Goal: Task Accomplishment & Management: Use online tool/utility

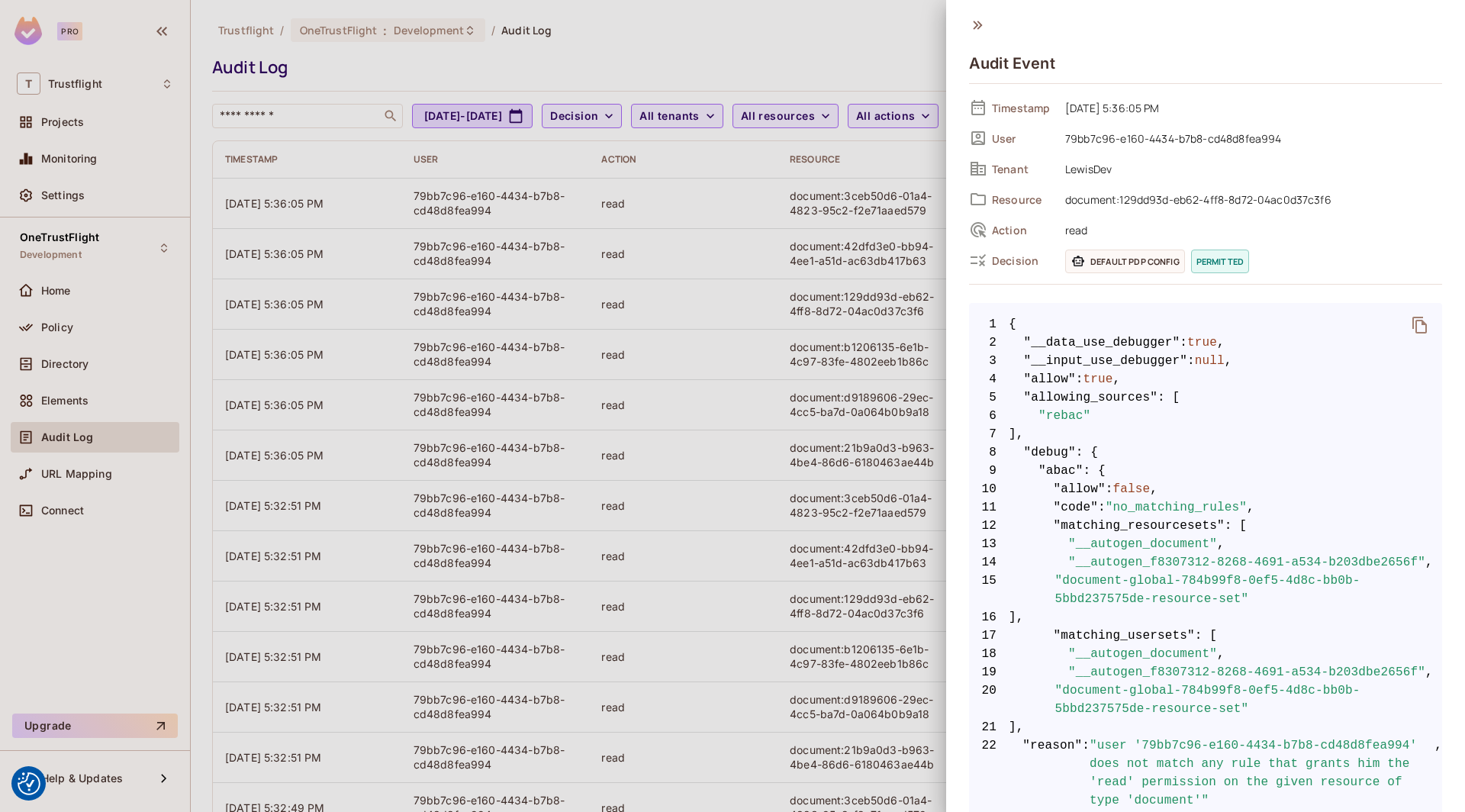
scroll to position [713, 0]
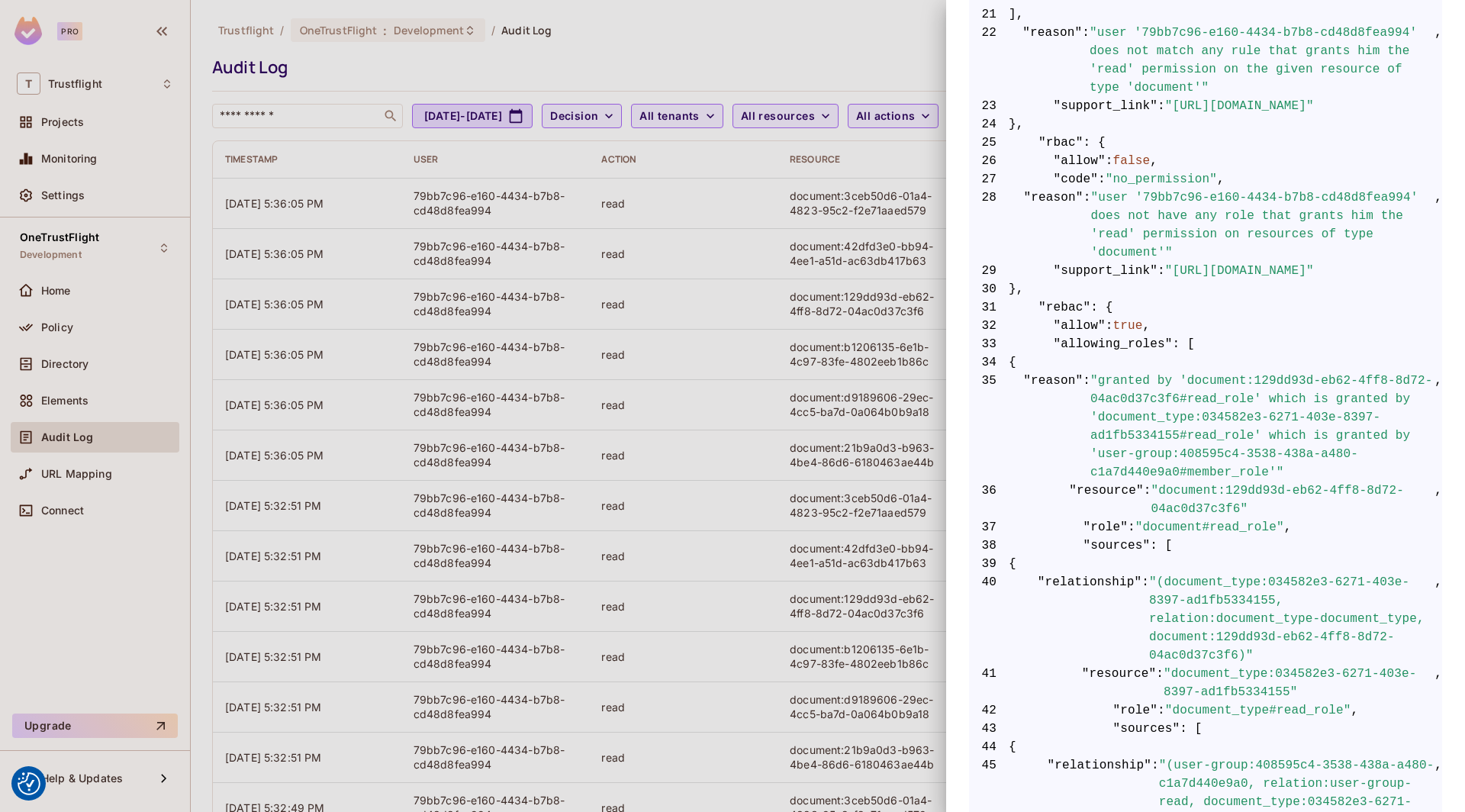
click at [679, 65] on div at bounding box center [732, 406] width 1465 height 812
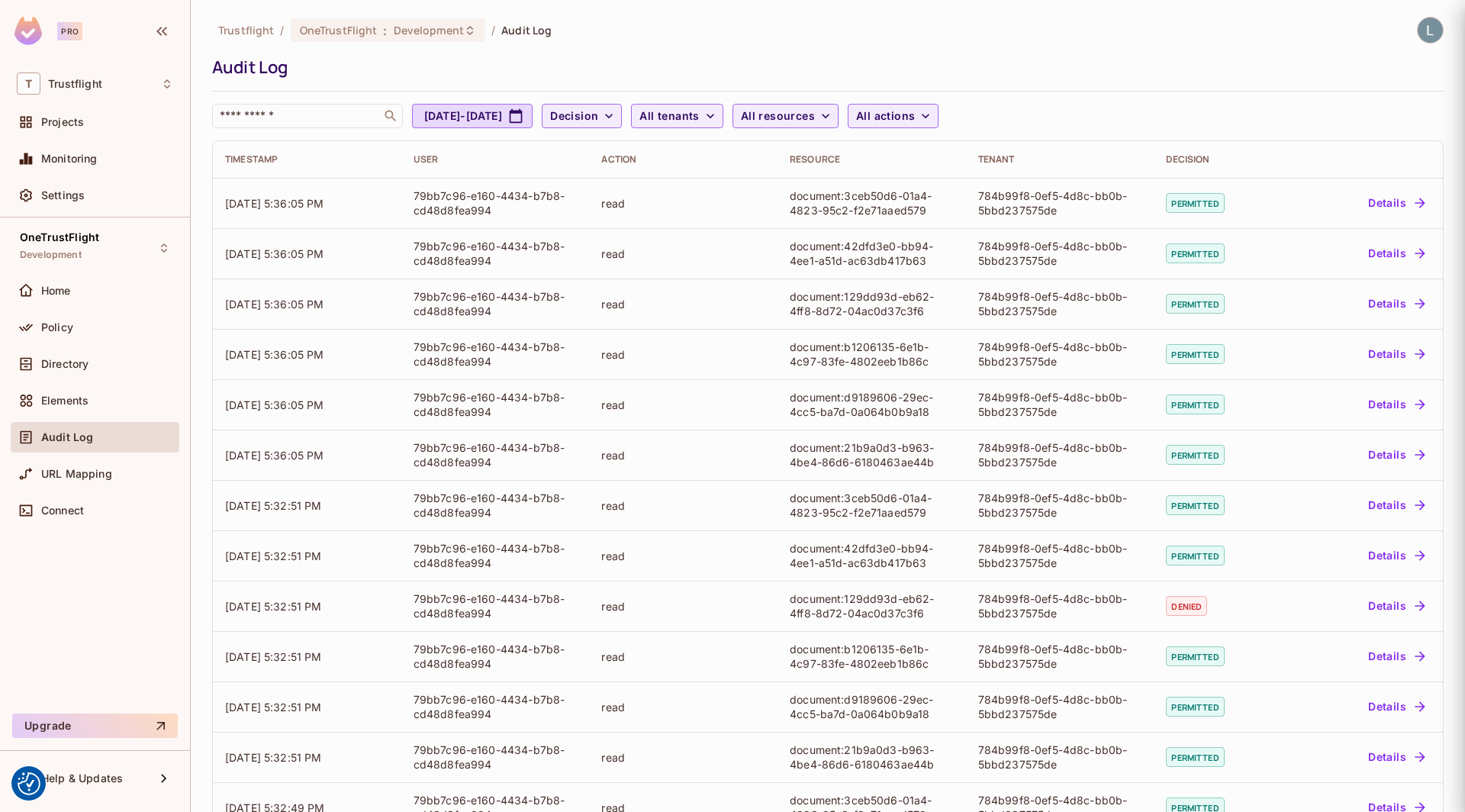
scroll to position [0, 0]
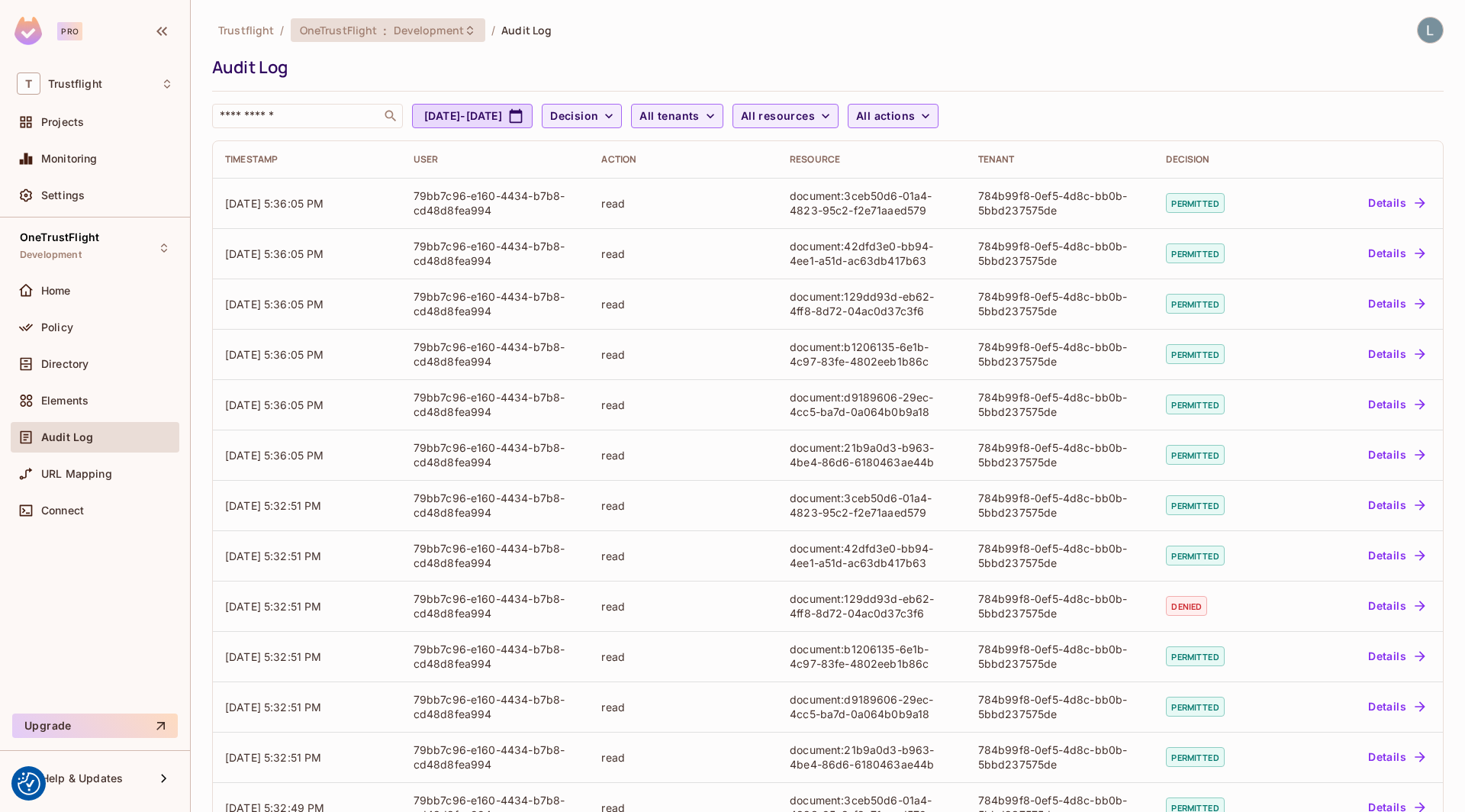
click at [428, 33] on span "Development" at bounding box center [429, 30] width 70 height 15
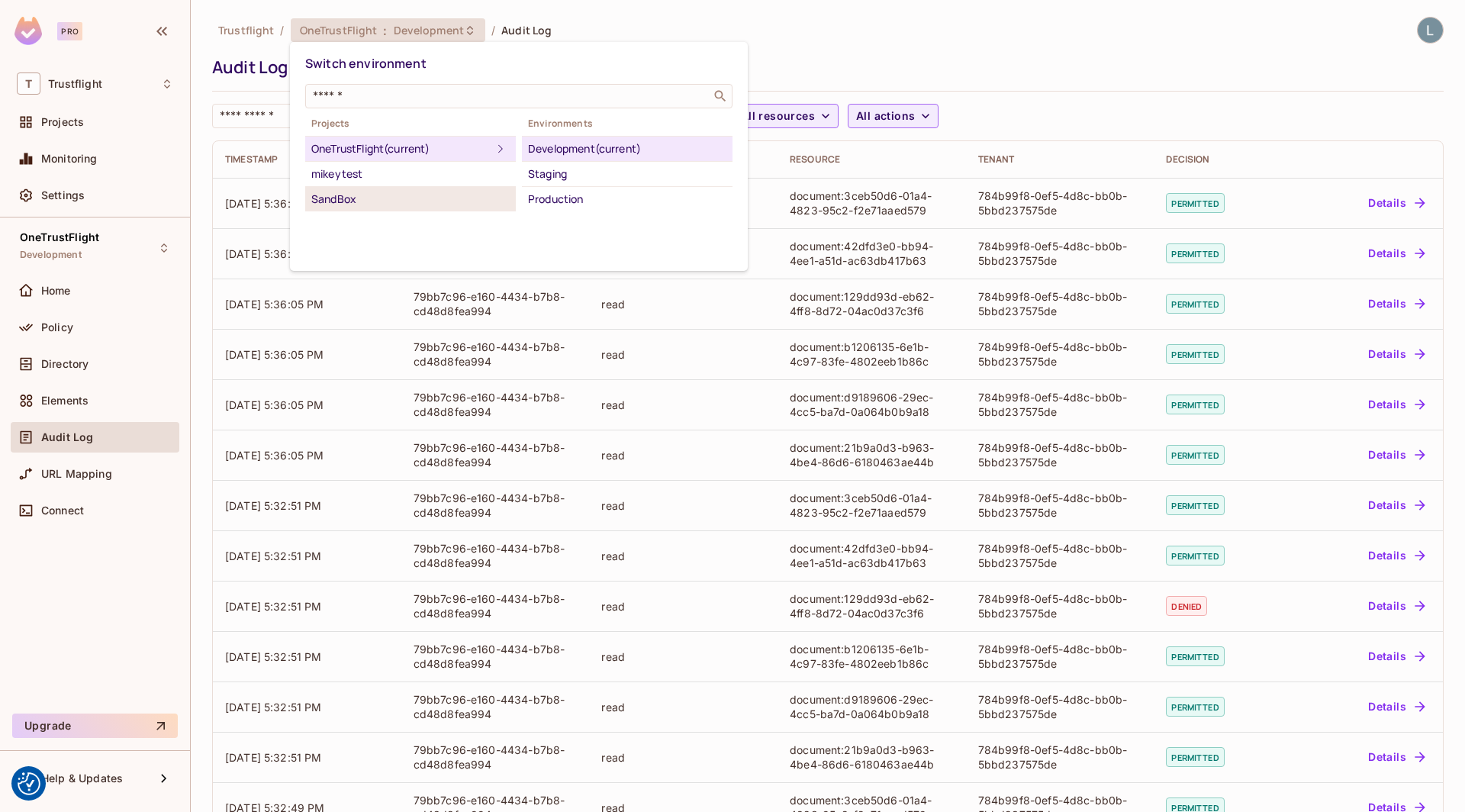
click at [367, 199] on div "SandBox" at bounding box center [410, 200] width 199 height 18
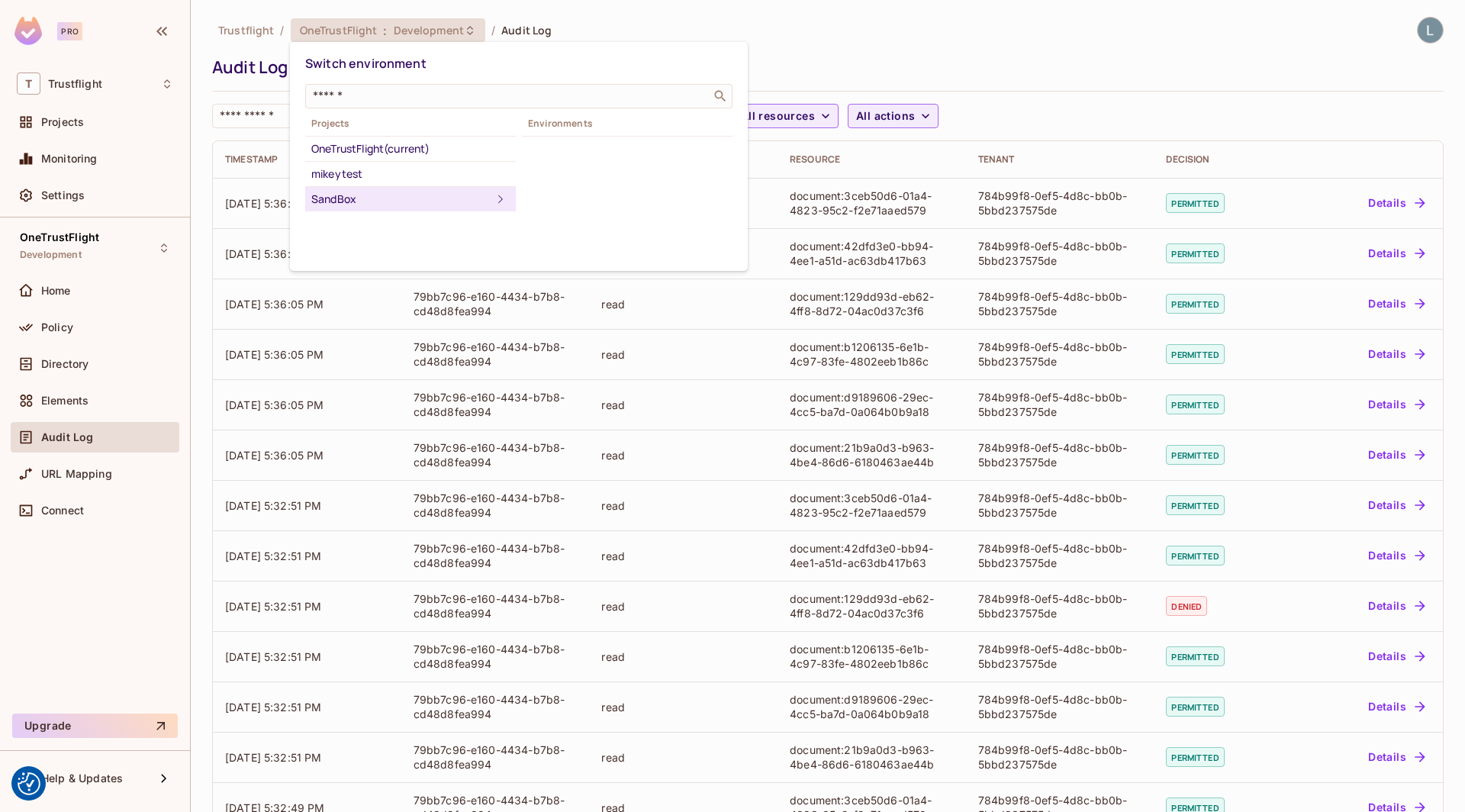
click at [483, 193] on div "SandBox" at bounding box center [401, 200] width 180 height 18
click at [131, 108] on div at bounding box center [732, 406] width 1465 height 812
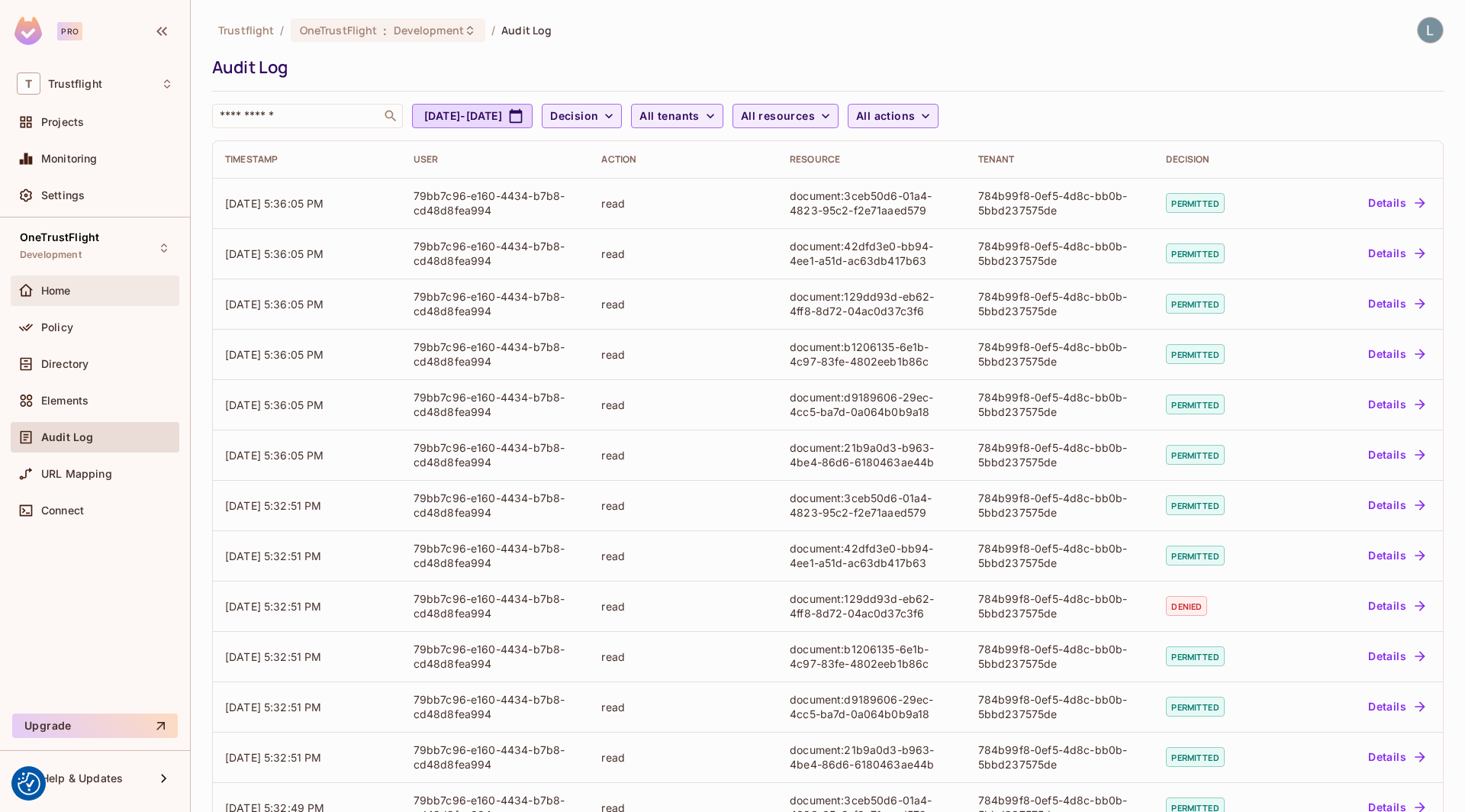
click at [81, 296] on div "Home" at bounding box center [95, 291] width 156 height 18
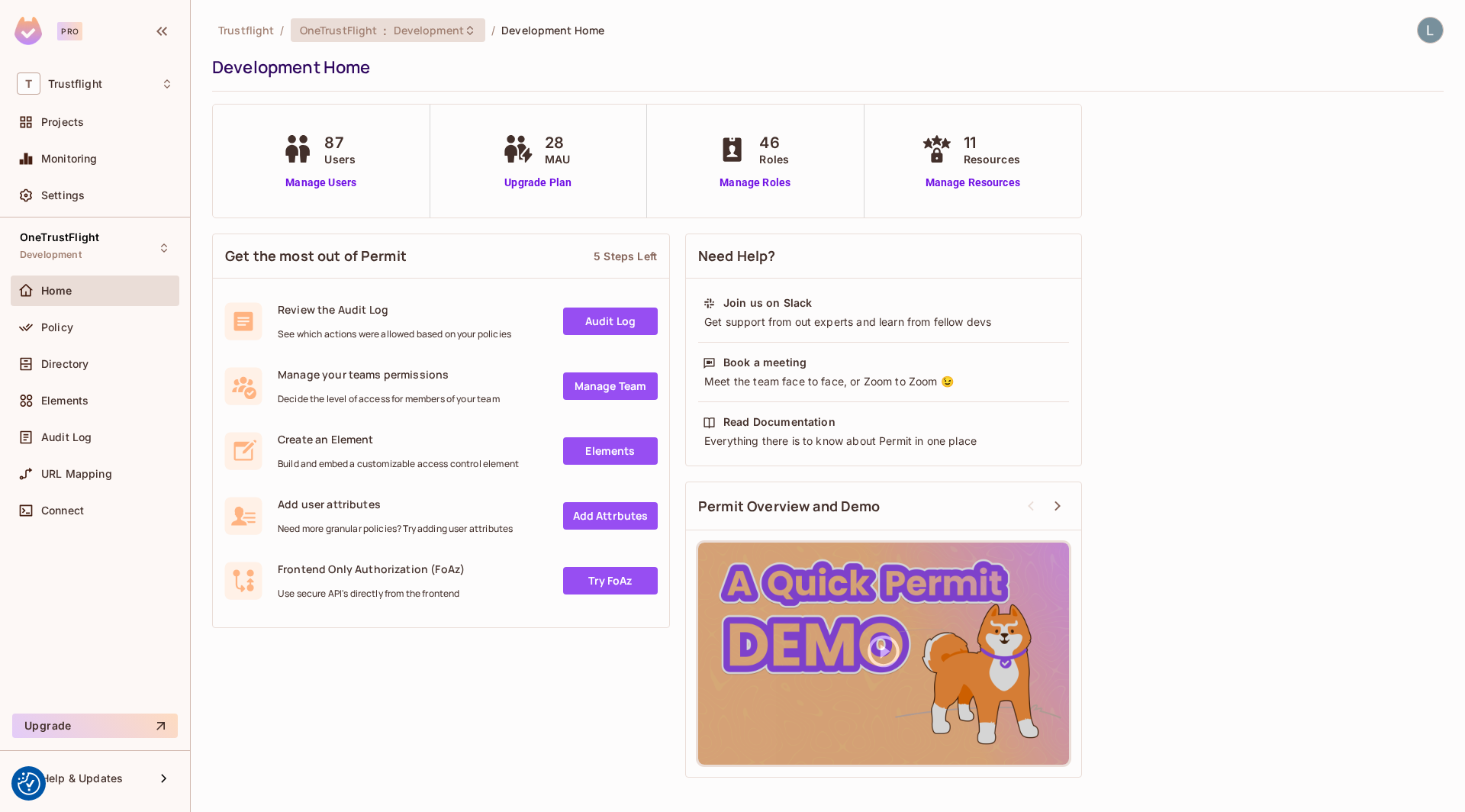
click at [439, 29] on span "Development" at bounding box center [429, 30] width 70 height 15
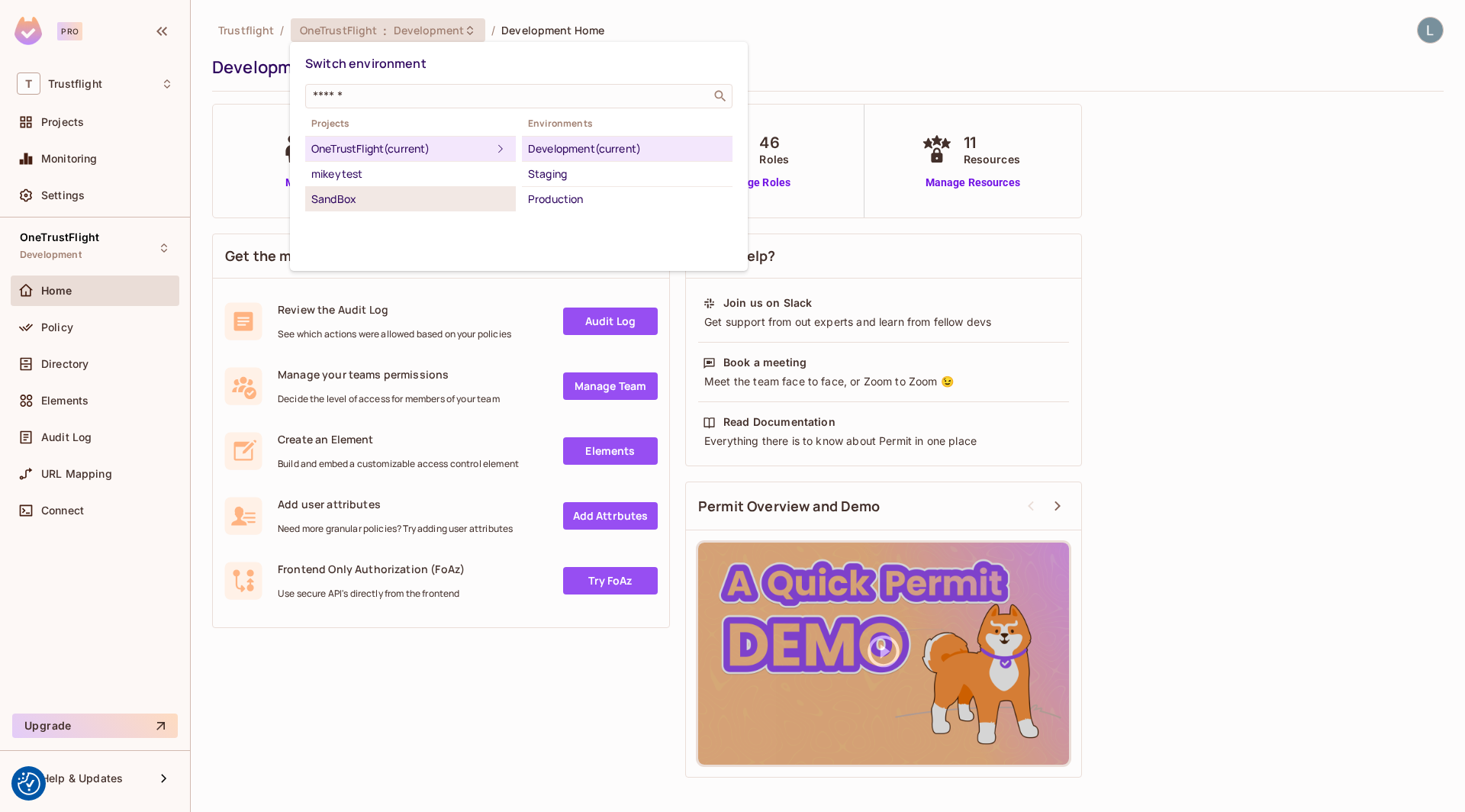
click at [383, 190] on div "SandBox" at bounding box center [410, 200] width 199 height 18
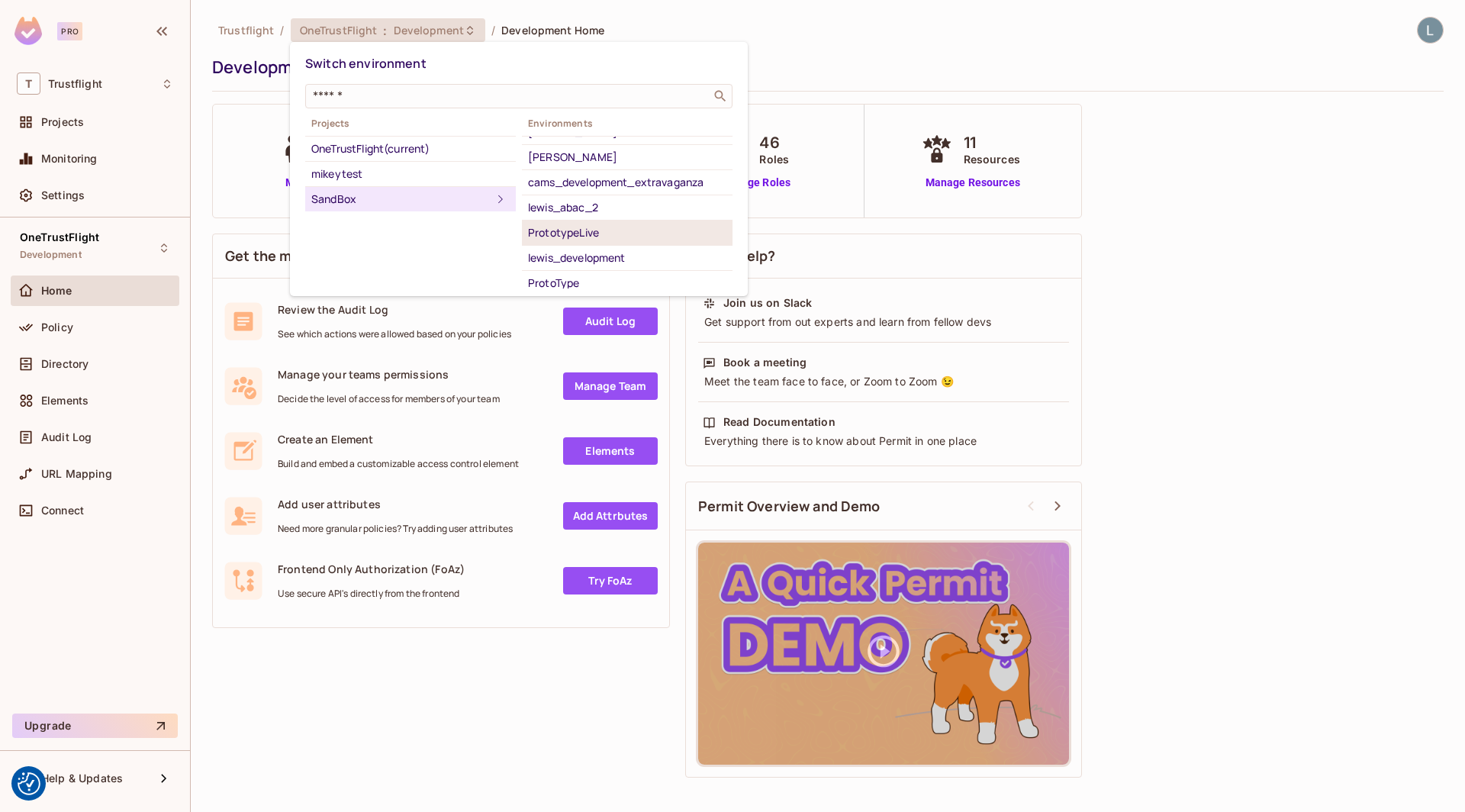
scroll to position [26, 0]
click at [606, 243] on div "lewis_development" at bounding box center [627, 248] width 199 height 18
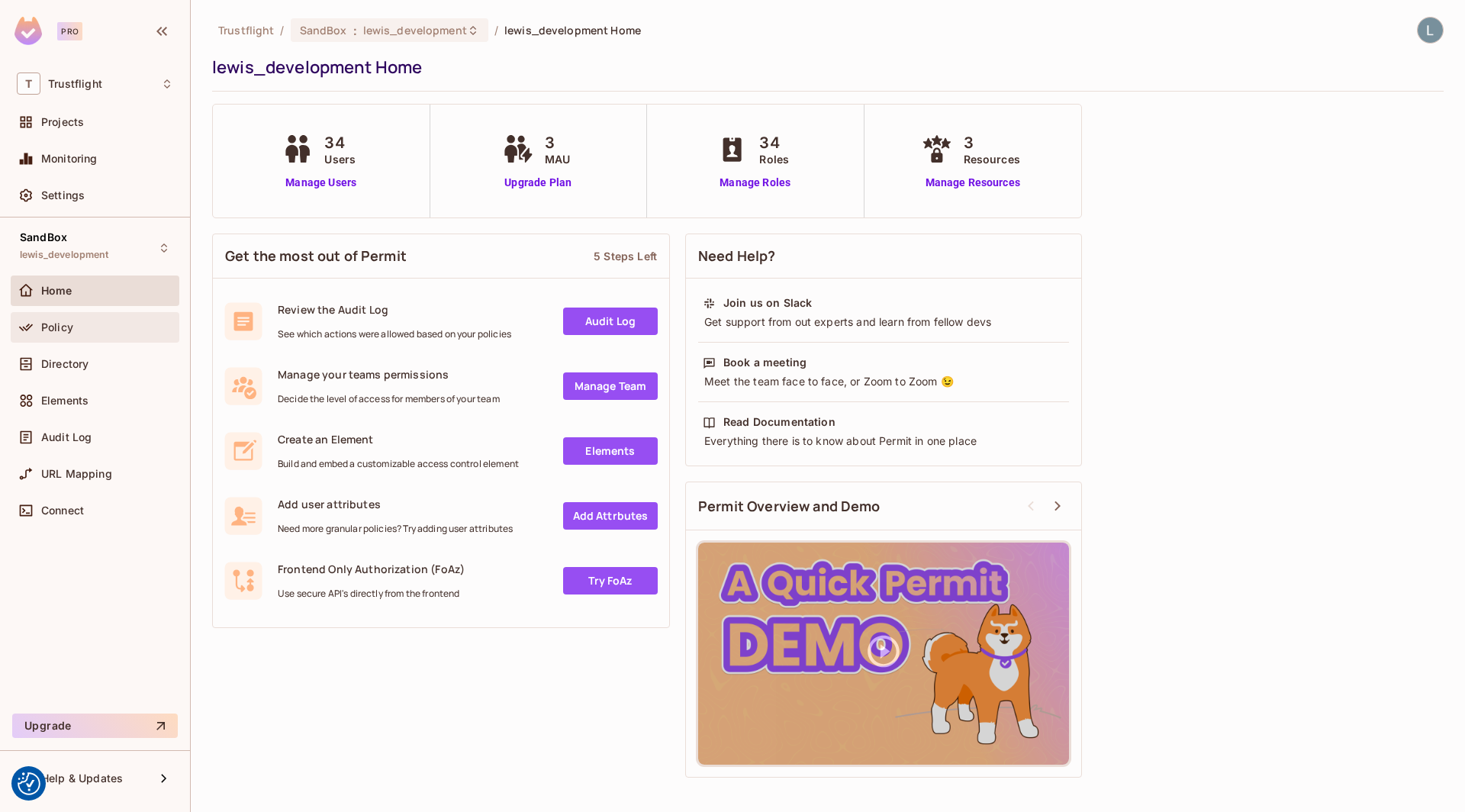
click at [57, 315] on div "Policy" at bounding box center [95, 326] width 168 height 30
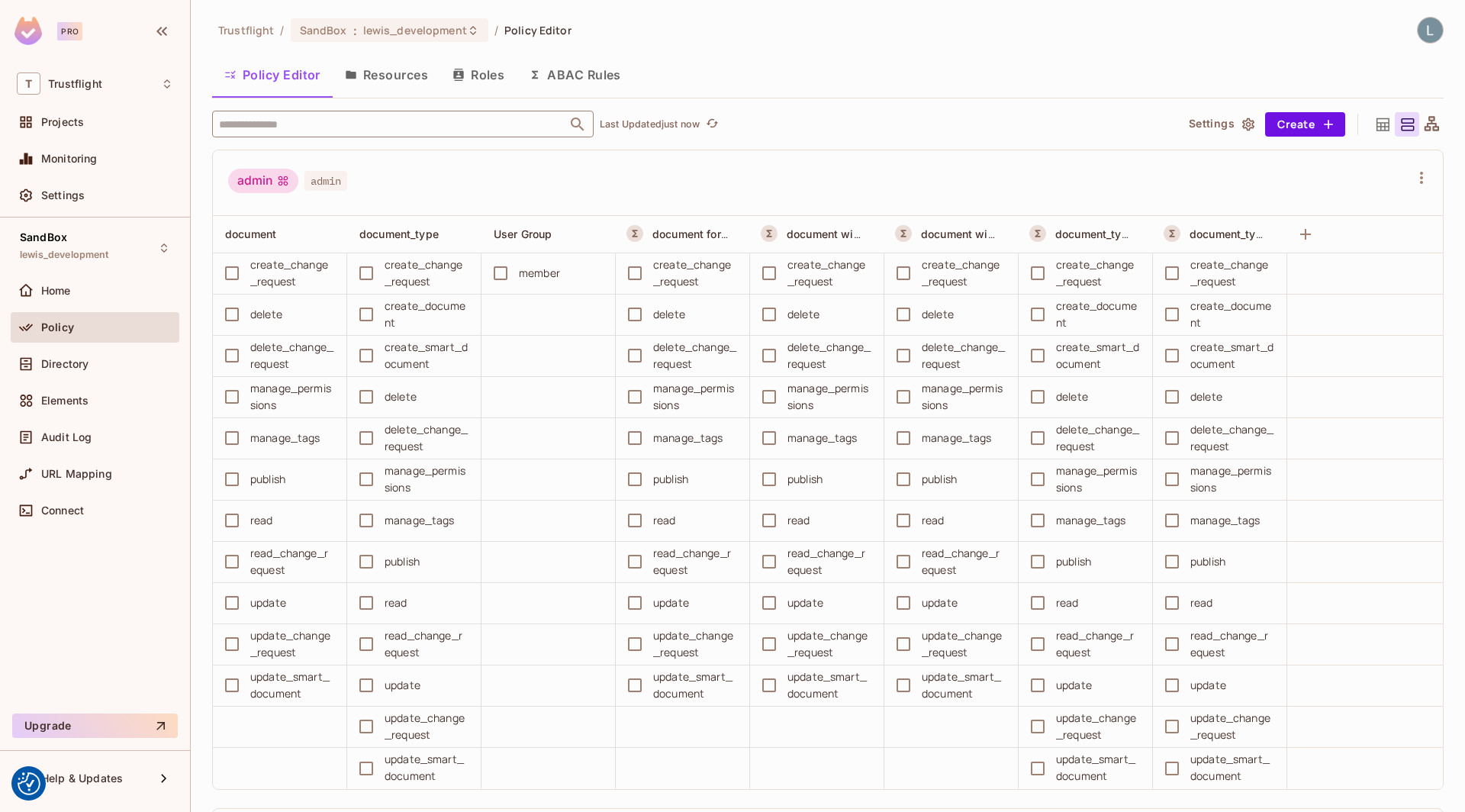
click at [275, 123] on input "text" at bounding box center [389, 123] width 349 height 27
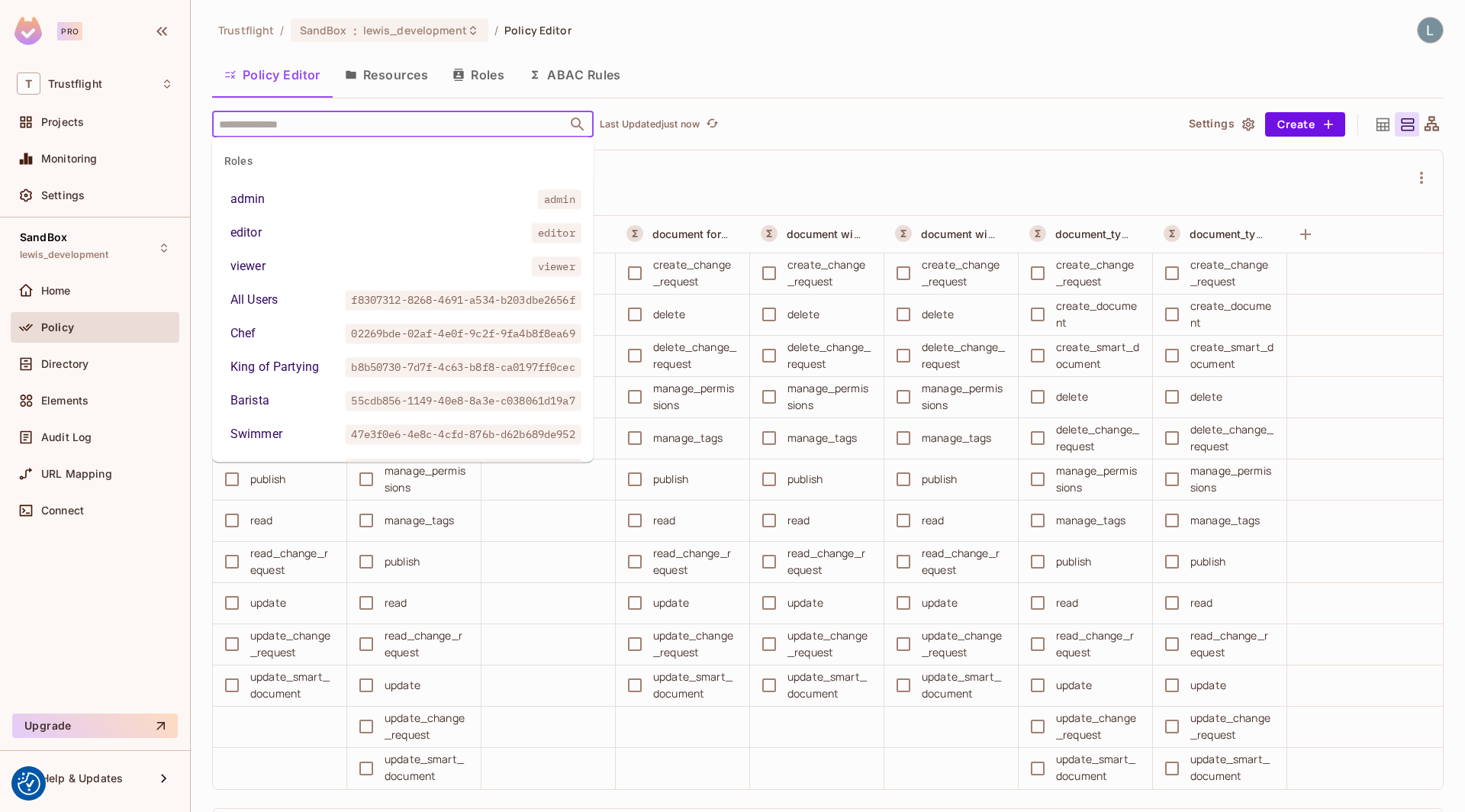
paste input "**********"
type input "**********"
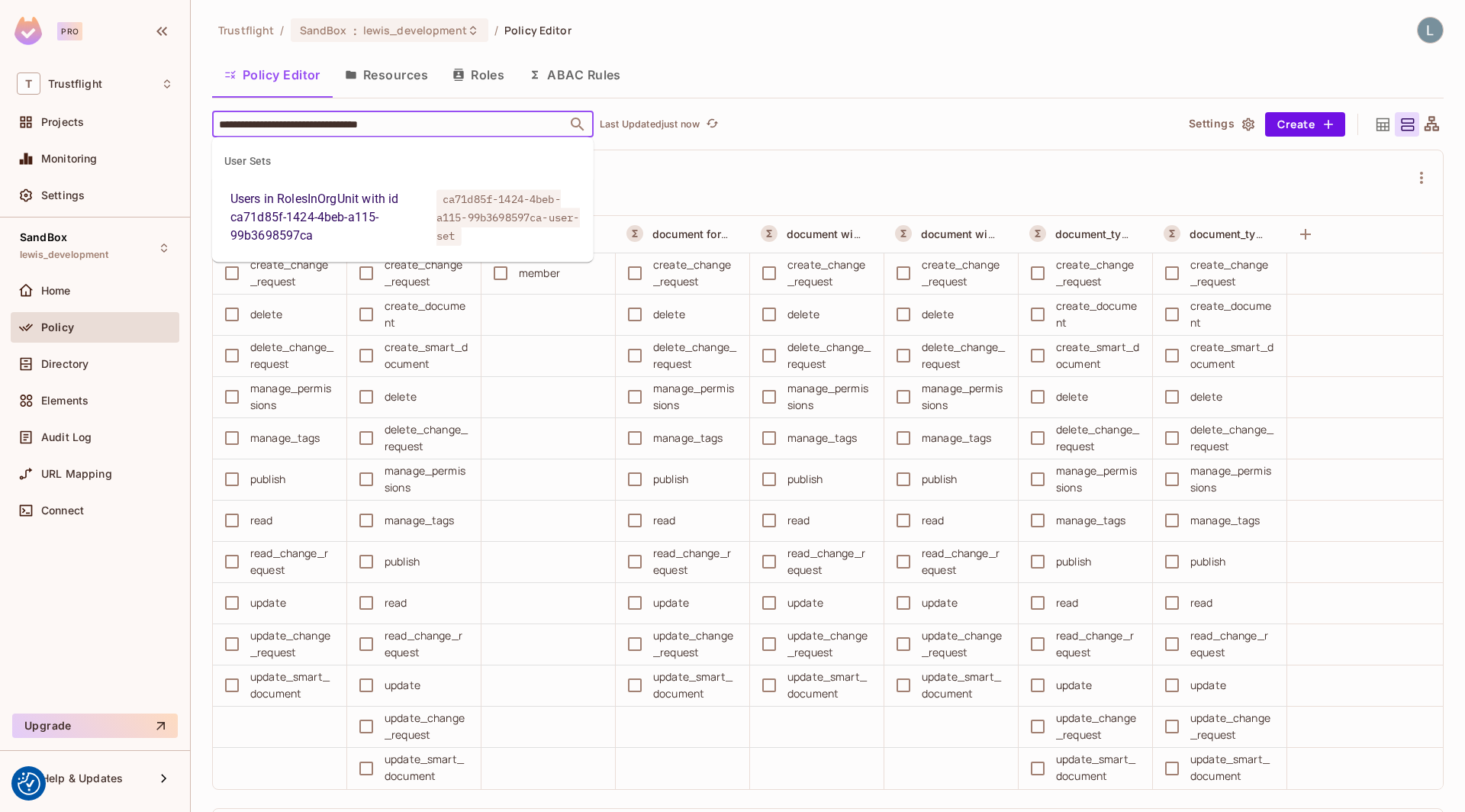
click at [320, 212] on div "Users in RolesInOrgUnit with id ca71d85f-1424-4beb-a115-99b3698597ca" at bounding box center [329, 218] width 200 height 55
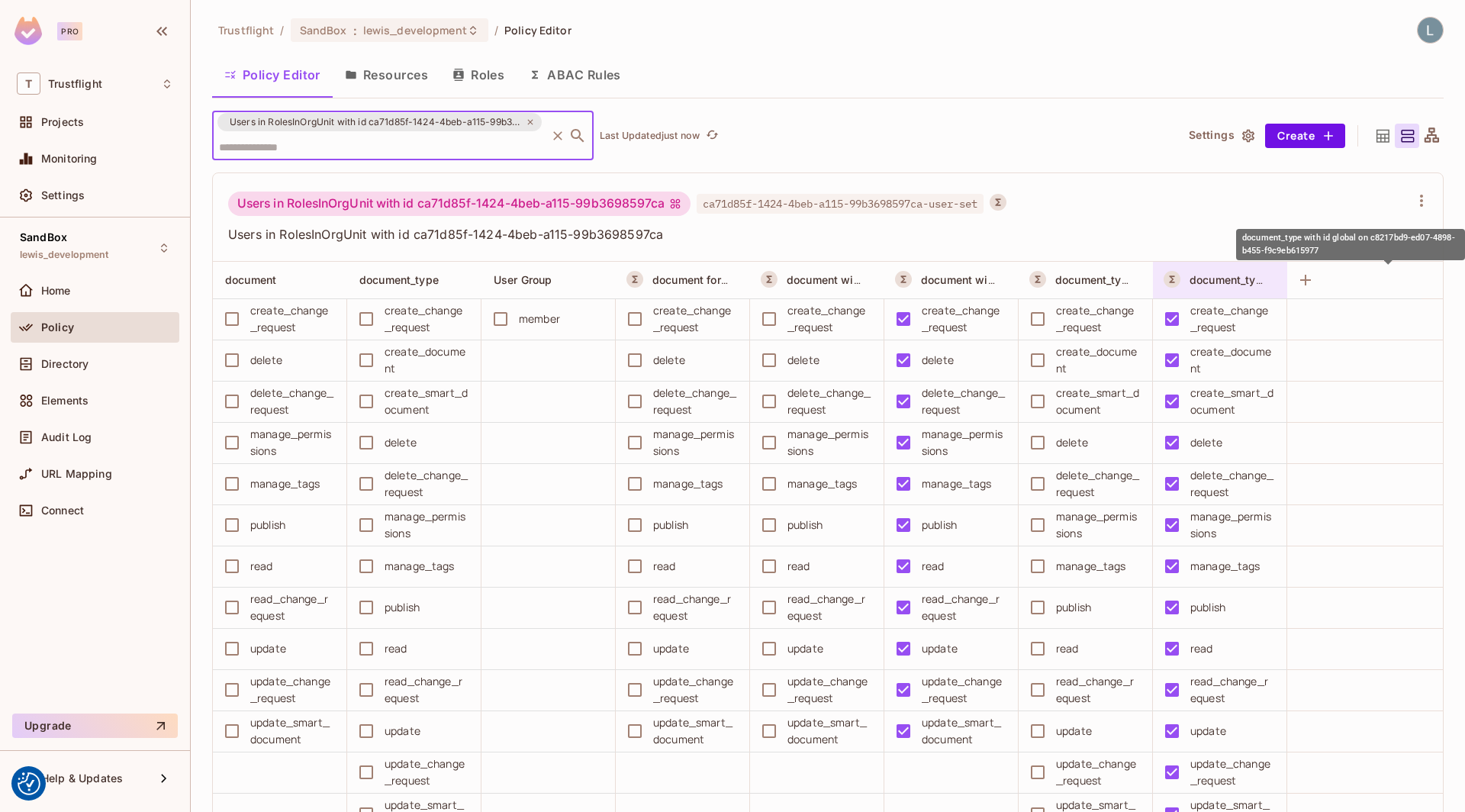
click at [1219, 275] on span "document_type with id global on c8217bd9-ed07-4898-b455-f9c9eb615977" at bounding box center [1389, 280] width 399 height 15
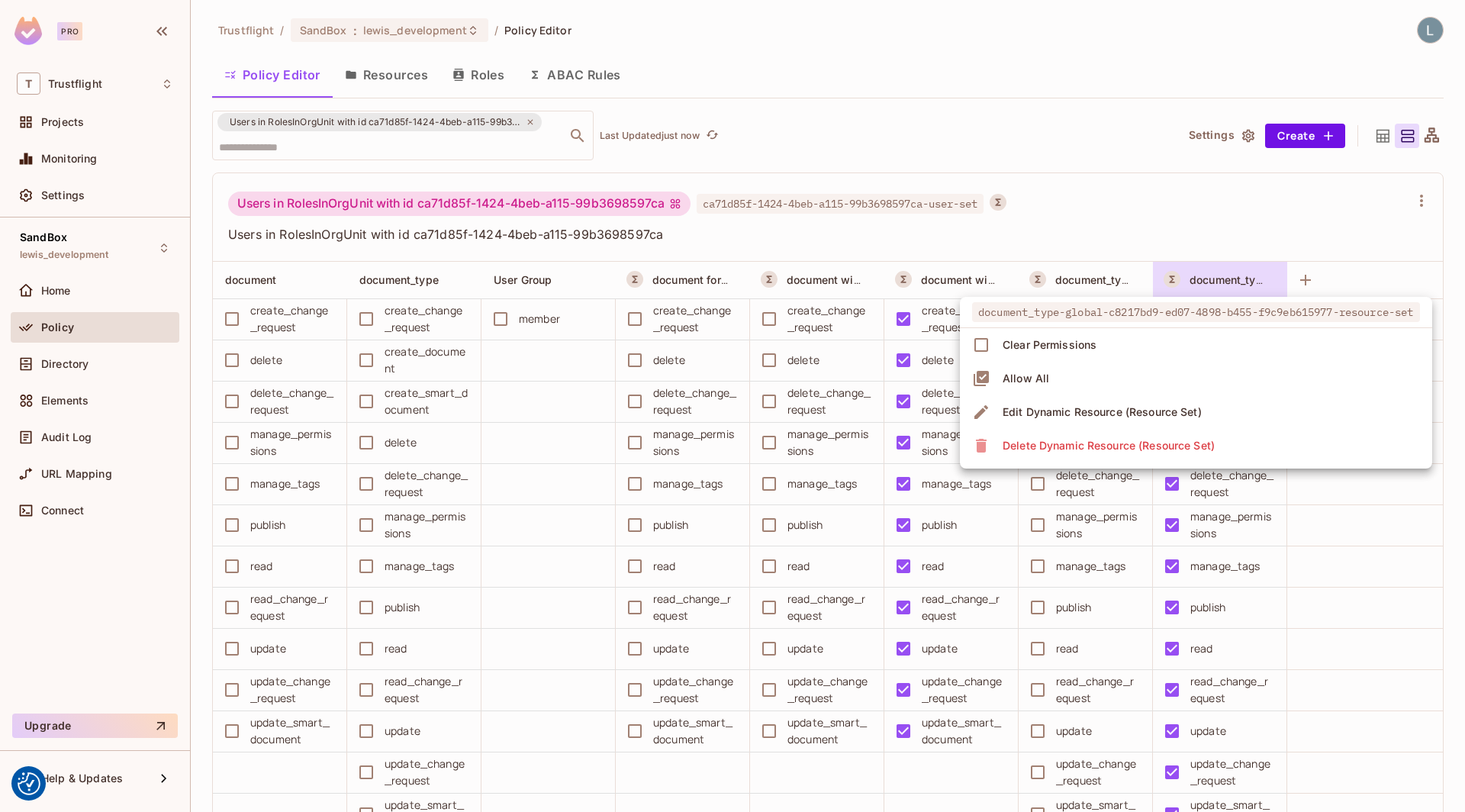
click at [1098, 406] on div "Edit Dynamic Resource (Resource Set)" at bounding box center [1102, 412] width 199 height 16
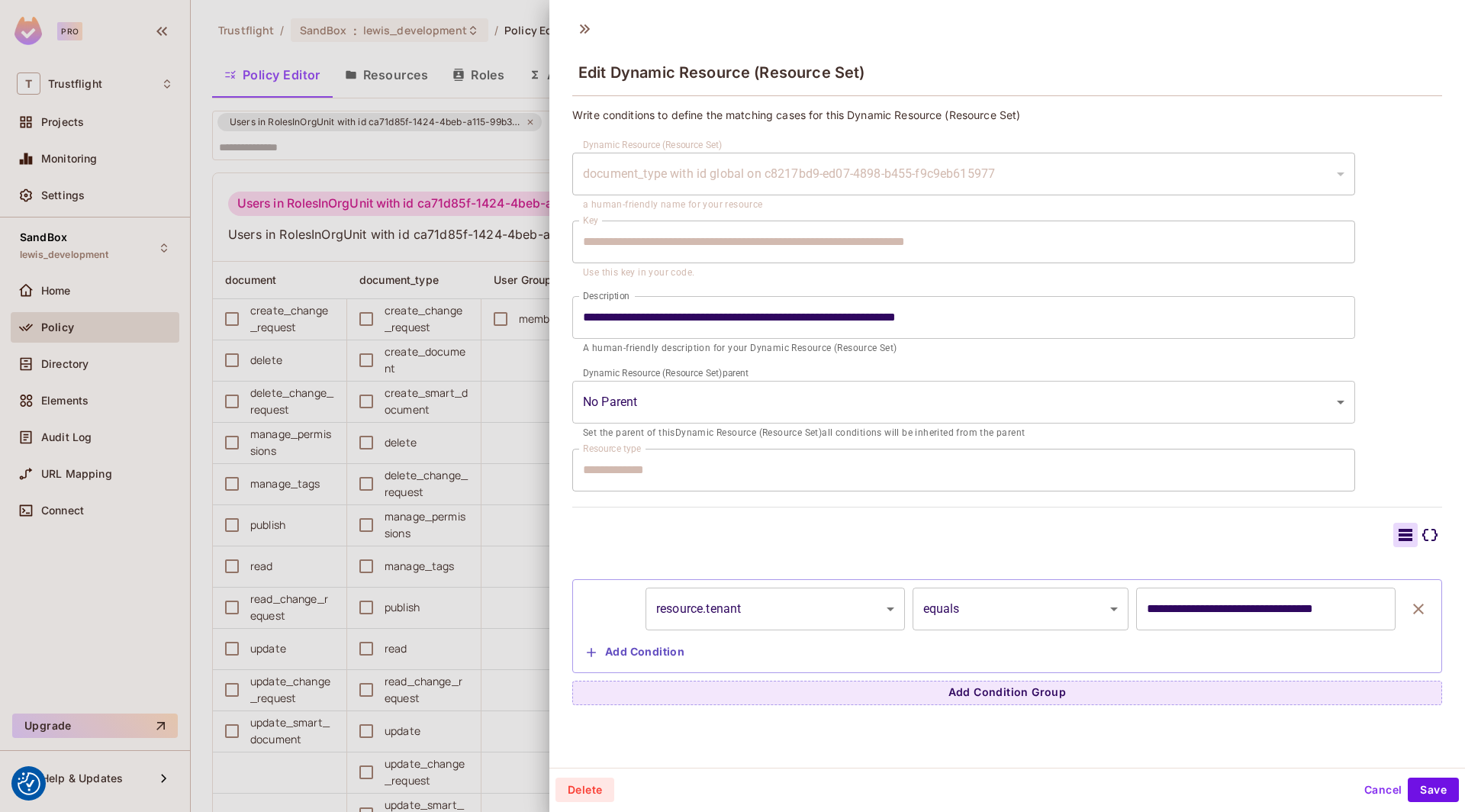
click at [502, 374] on div at bounding box center [732, 406] width 1465 height 812
